Goal: Complete application form

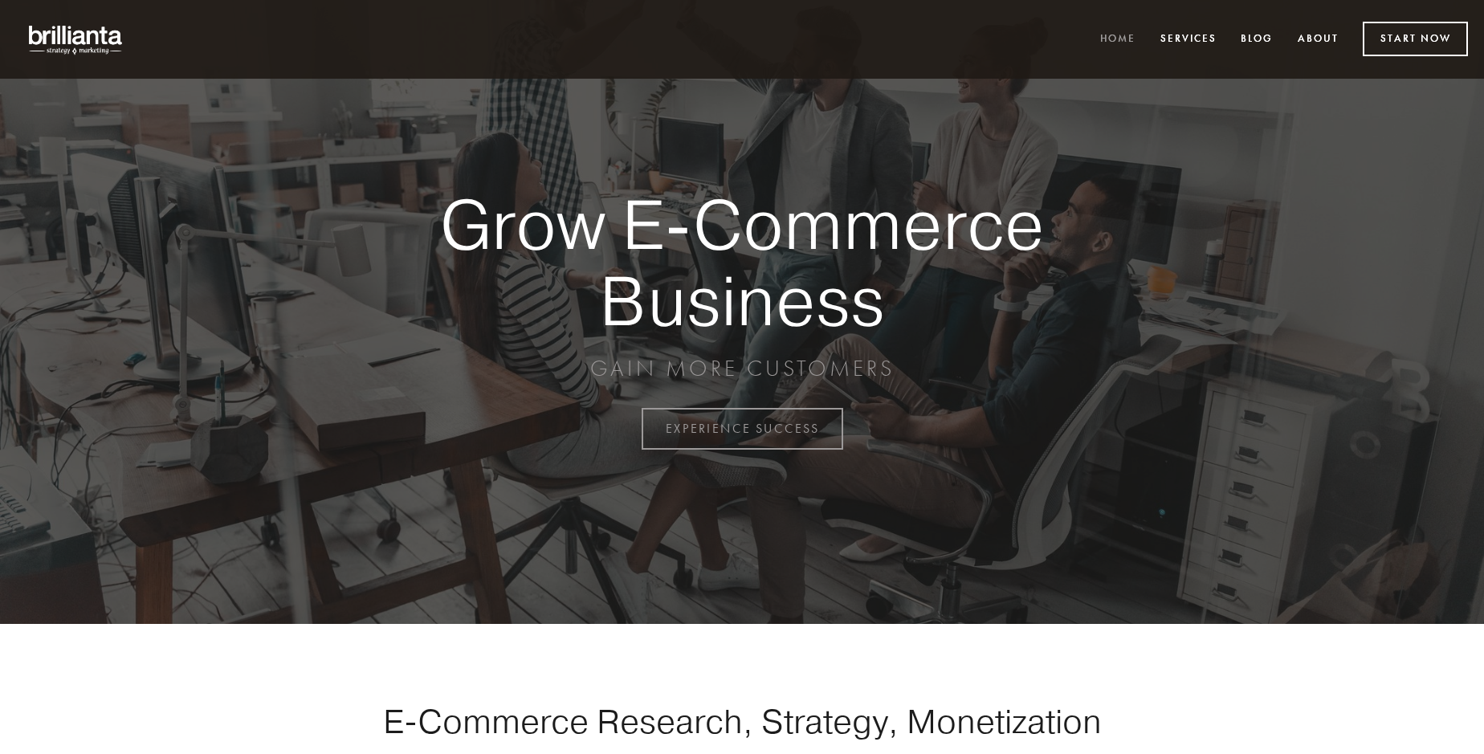
scroll to position [4209, 0]
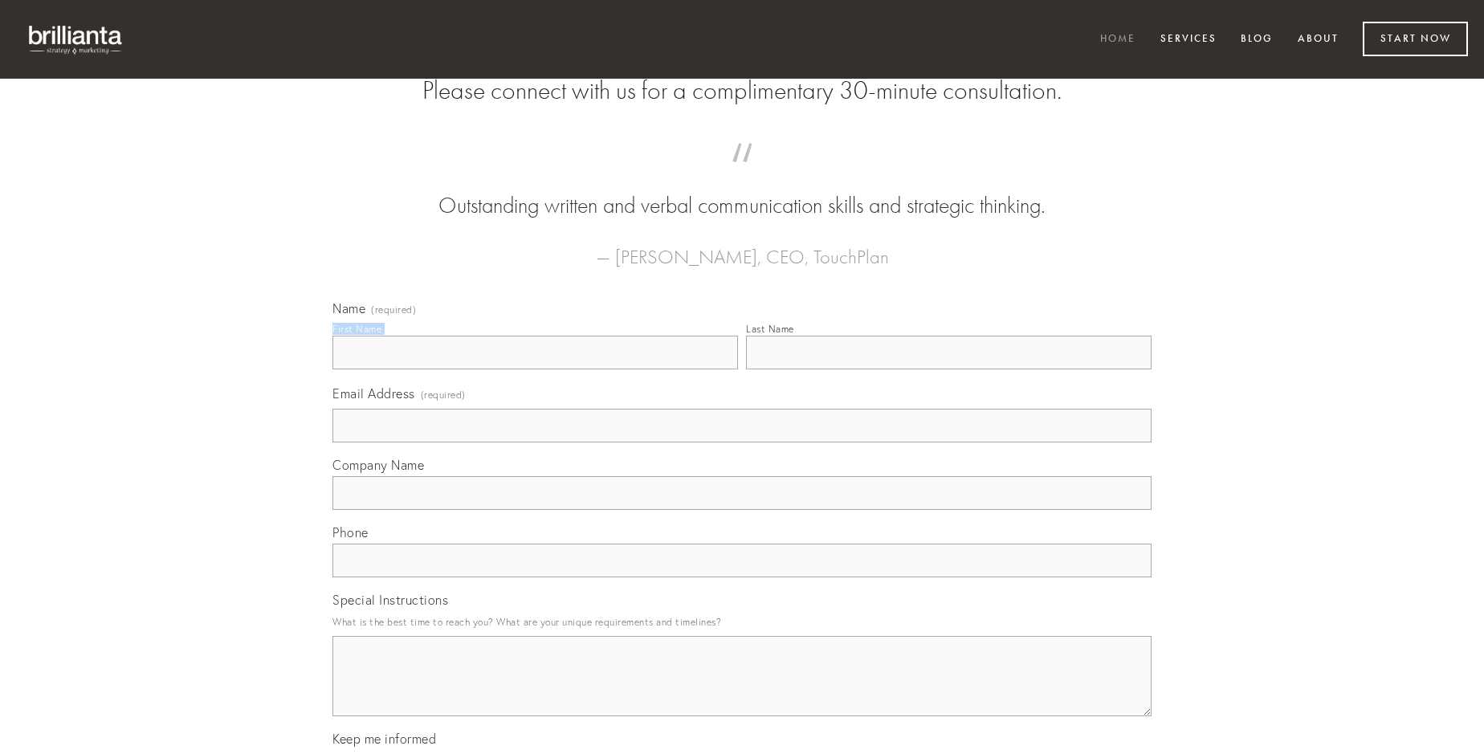
type input "[PERSON_NAME]"
click at [948, 369] on input "Last Name" at bounding box center [948, 353] width 405 height 34
type input "[PERSON_NAME]"
click at [742, 442] on input "Email Address (required)" at bounding box center [741, 426] width 819 height 34
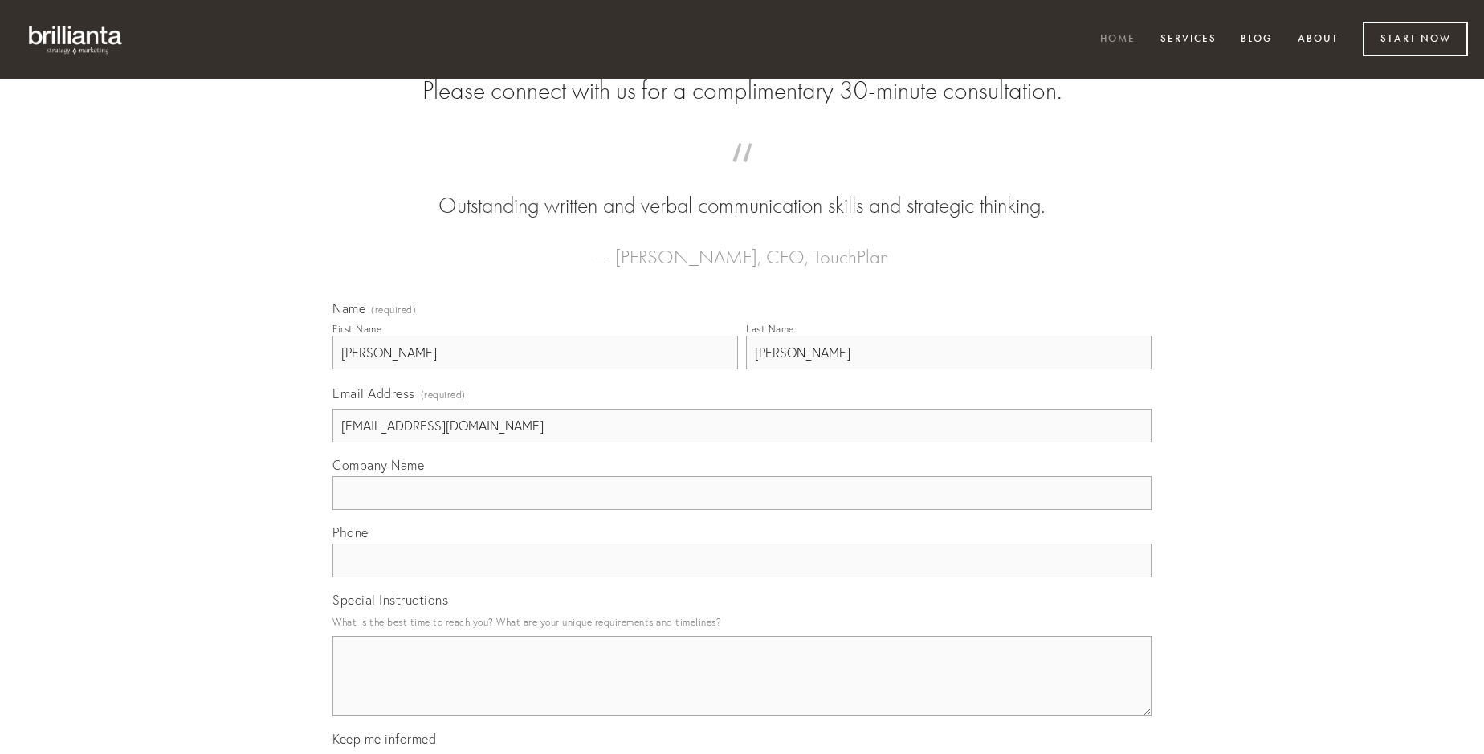
type input "[EMAIL_ADDRESS][DOMAIN_NAME]"
click at [742, 510] on input "Company Name" at bounding box center [741, 493] width 819 height 34
type input "ultio"
click at [742, 577] on input "text" at bounding box center [741, 561] width 819 height 34
click at [742, 690] on textarea "Special Instructions" at bounding box center [741, 676] width 819 height 80
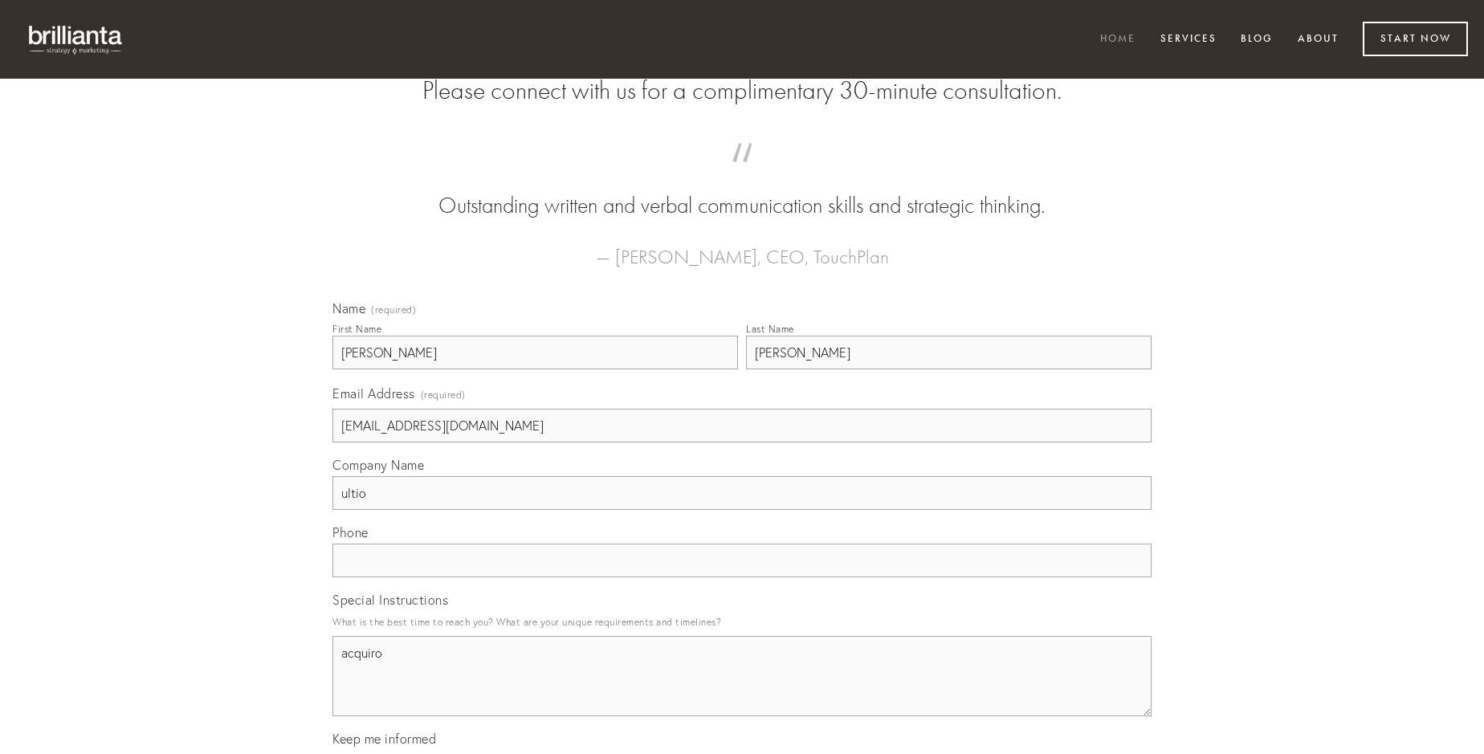
type textarea "acquiro"
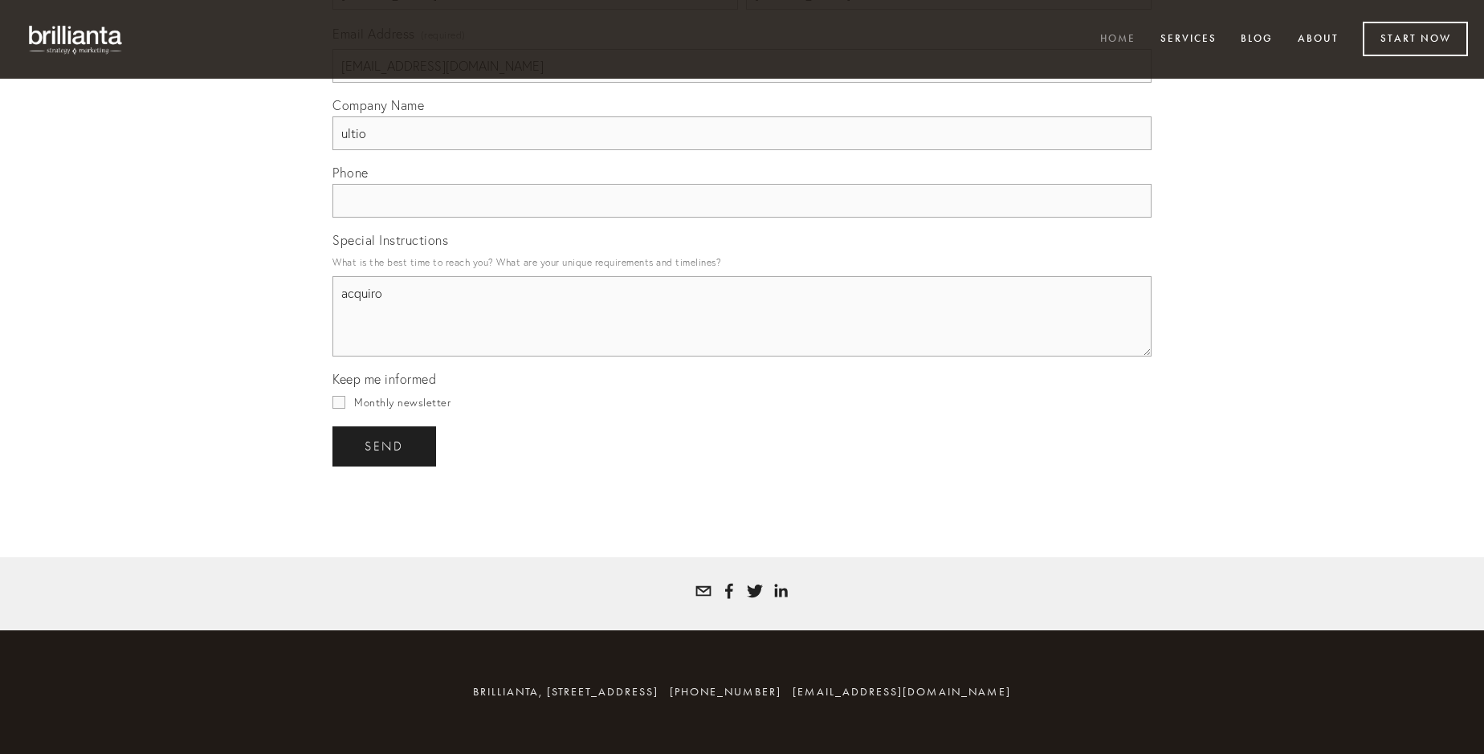
click at [385, 446] on span "send" at bounding box center [384, 446] width 39 height 14
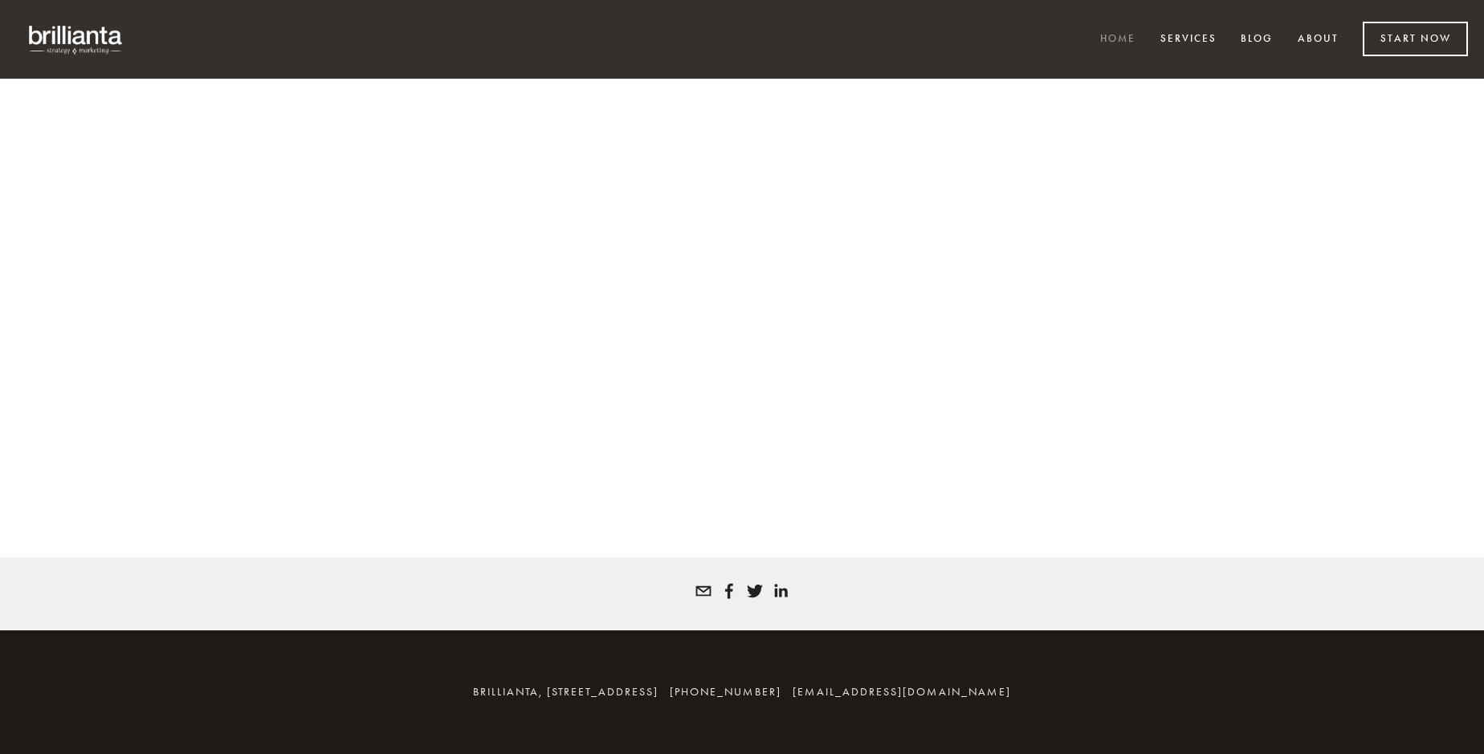
scroll to position [4187, 0]
